Goal: Check status

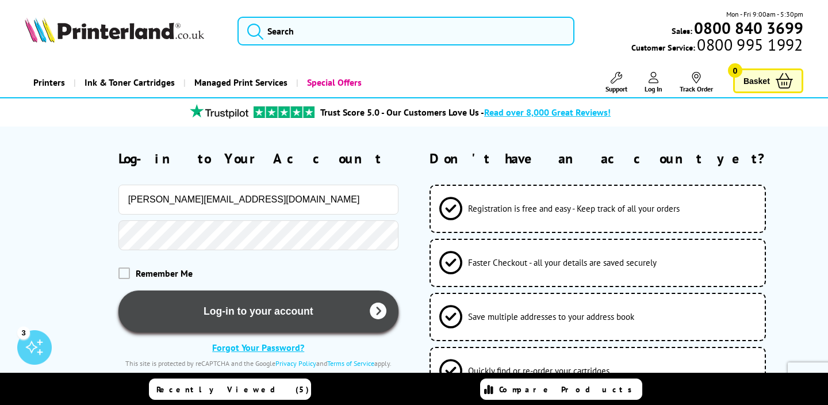
click at [262, 315] on button "Log-in to your account" at bounding box center [259, 312] width 280 height 42
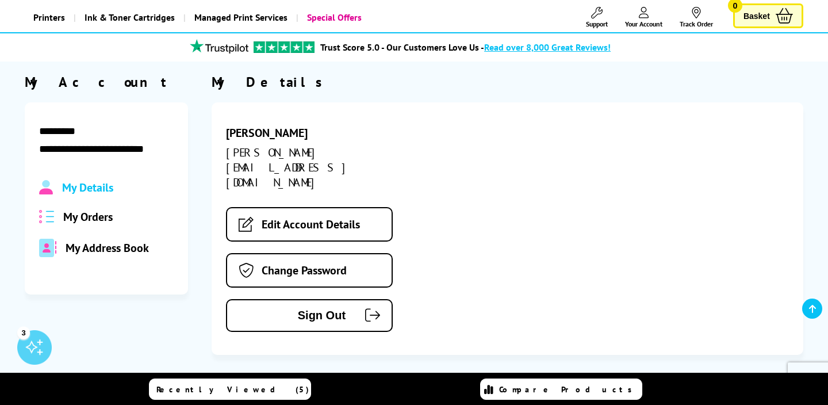
scroll to position [58, 0]
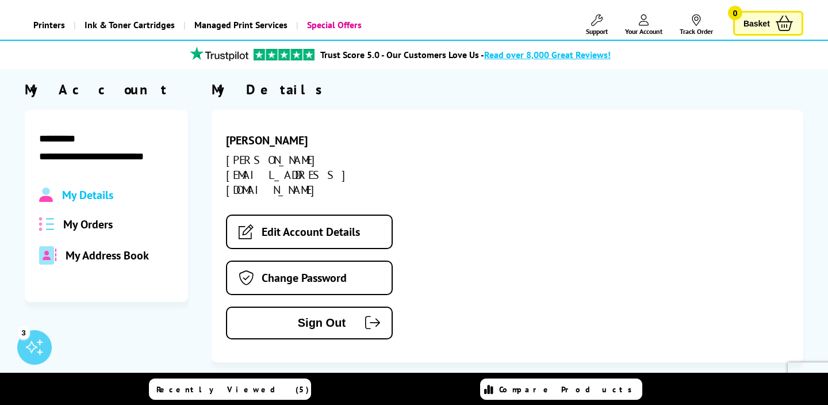
click at [94, 226] on span "My Orders" at bounding box center [87, 224] width 49 height 15
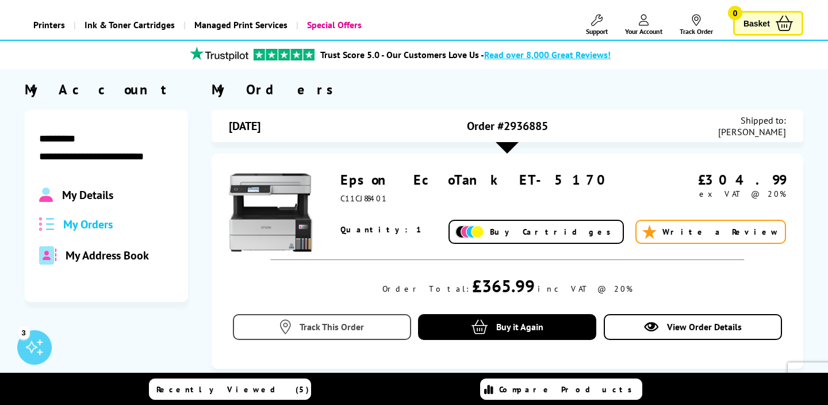
click at [335, 330] on span "Track This Order" at bounding box center [332, 327] width 64 height 12
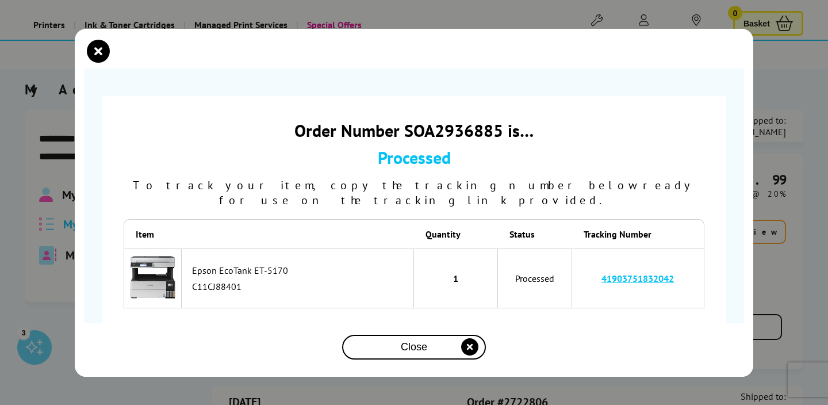
click at [637, 273] on link "41903751832042" at bounding box center [638, 279] width 72 height 12
drag, startPoint x: 683, startPoint y: 268, endPoint x: 586, endPoint y: 269, distance: 97.2
click at [586, 269] on td "41903751832042" at bounding box center [638, 279] width 132 height 60
copy link "41903751832042"
click at [651, 273] on link "41903751832042" at bounding box center [638, 279] width 72 height 12
